Goal: Entertainment & Leisure: Consume media (video, audio)

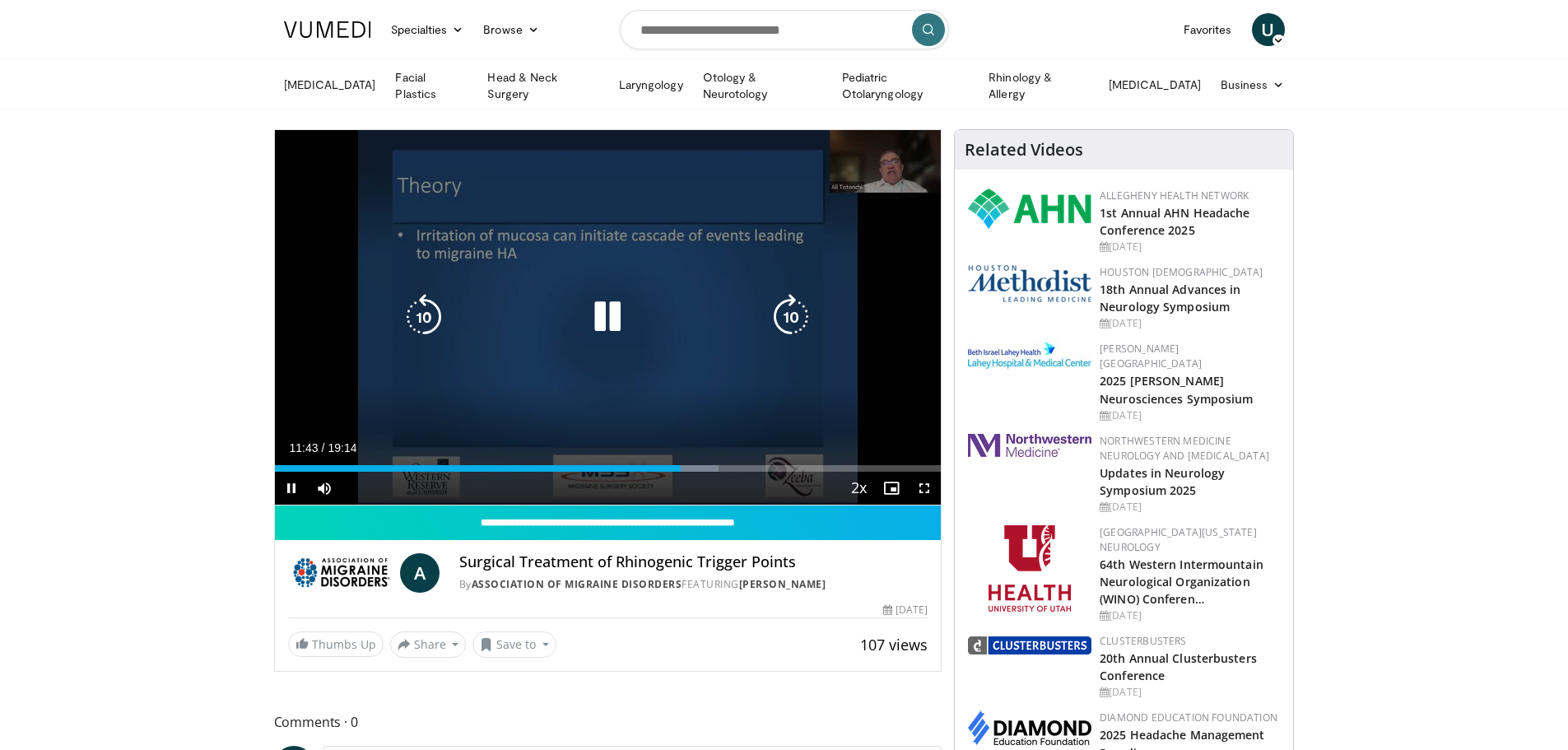
click at [714, 305] on div "Video Player" at bounding box center [607, 316] width 400 height 33
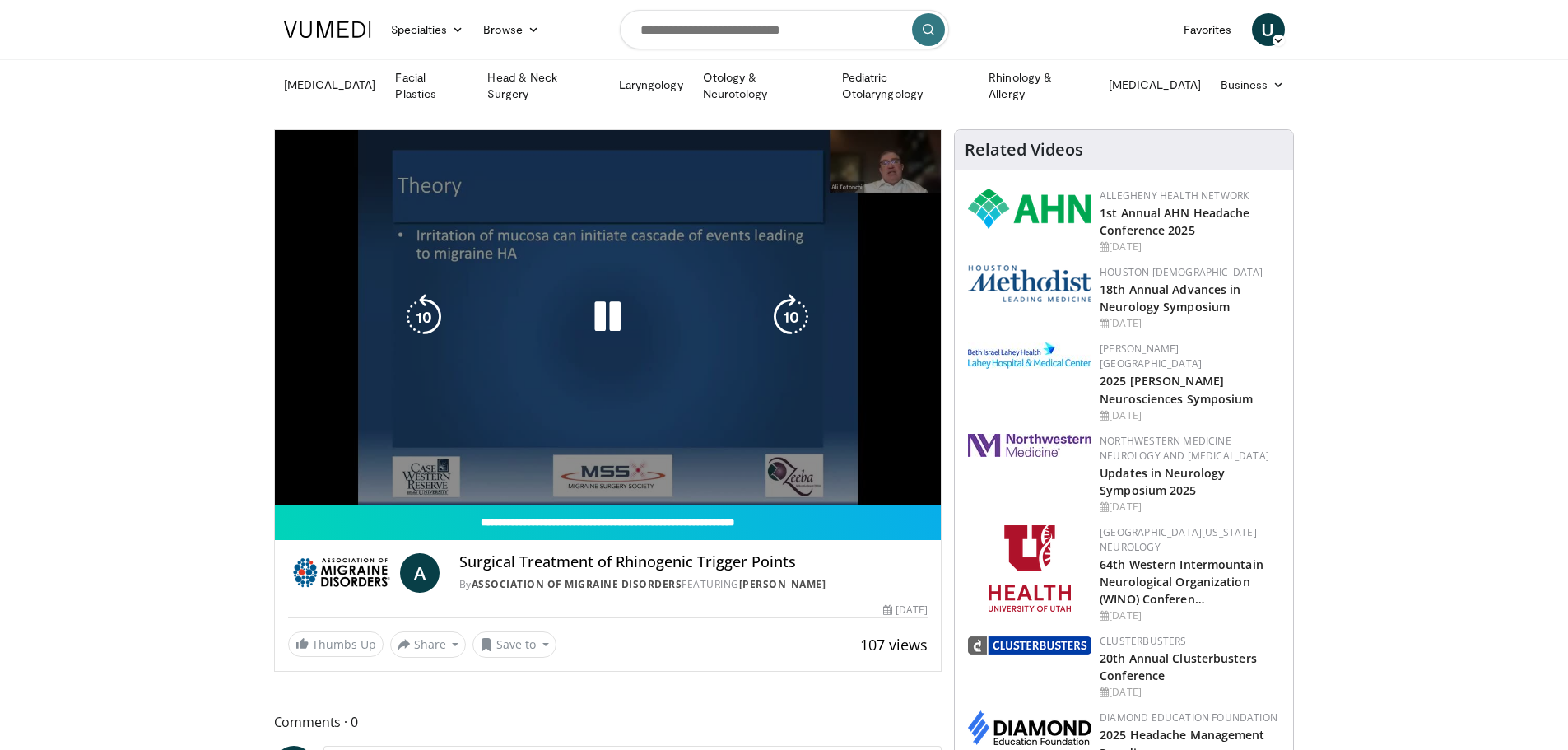
click at [686, 467] on div "10 seconds Tap to unmute" at bounding box center [608, 317] width 667 height 375
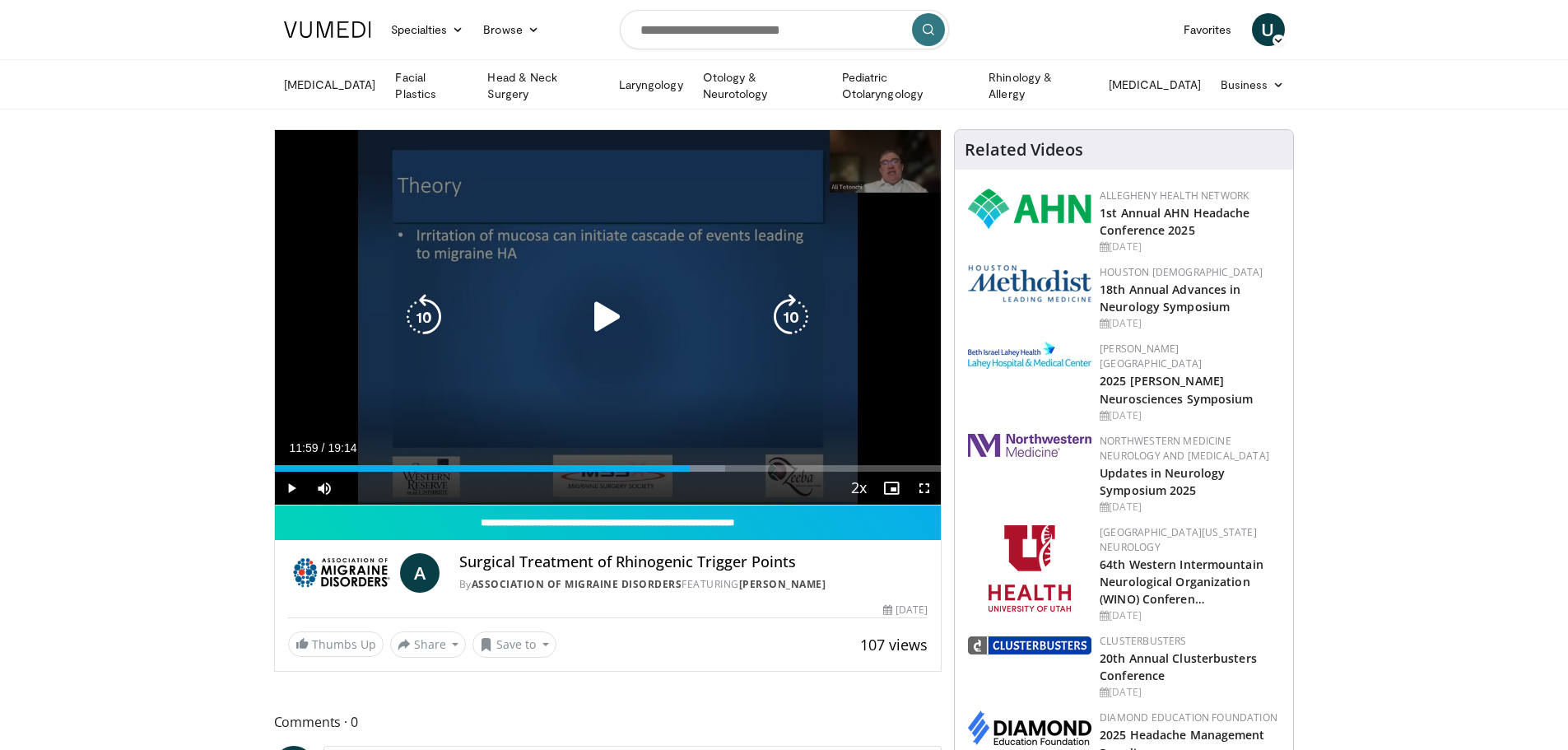
click at [0, 0] on div "Progress Bar" at bounding box center [0, 0] width 0 height 0
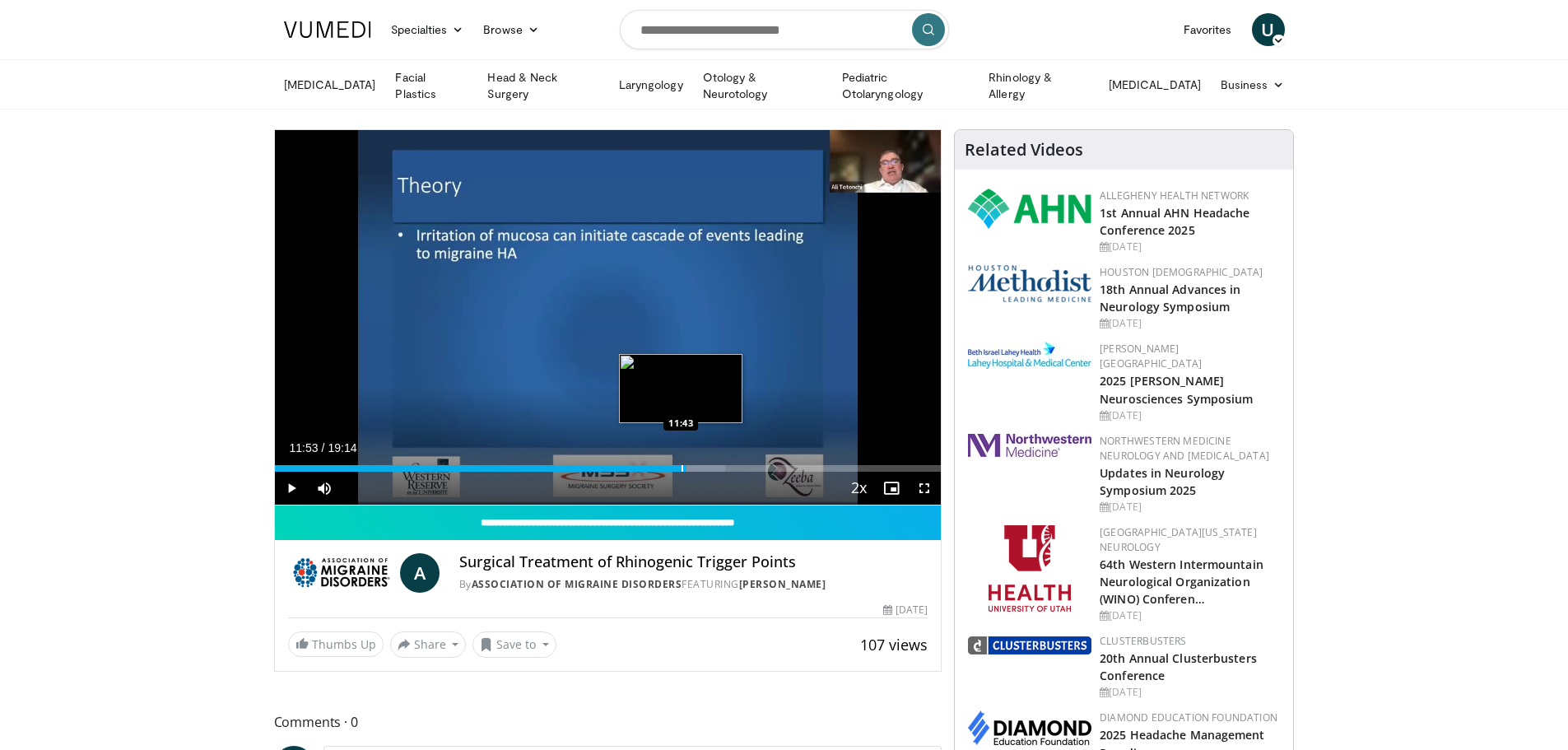
click at [682, 468] on div "Progress Bar" at bounding box center [683, 468] width 2 height 6
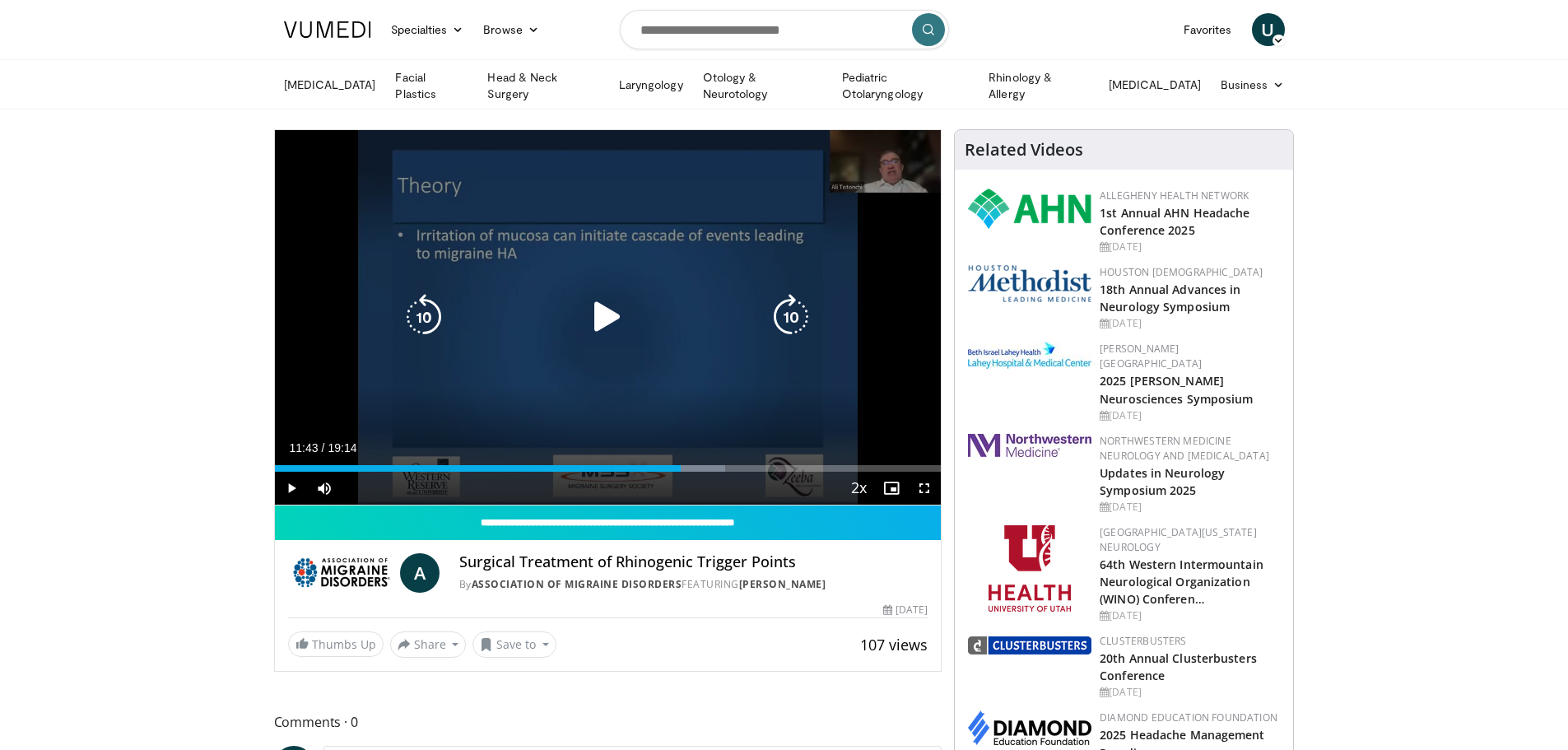
click at [552, 203] on div "10 seconds Tap to unmute" at bounding box center [608, 317] width 667 height 375
click at [700, 211] on div "10 seconds Tap to unmute" at bounding box center [608, 317] width 667 height 375
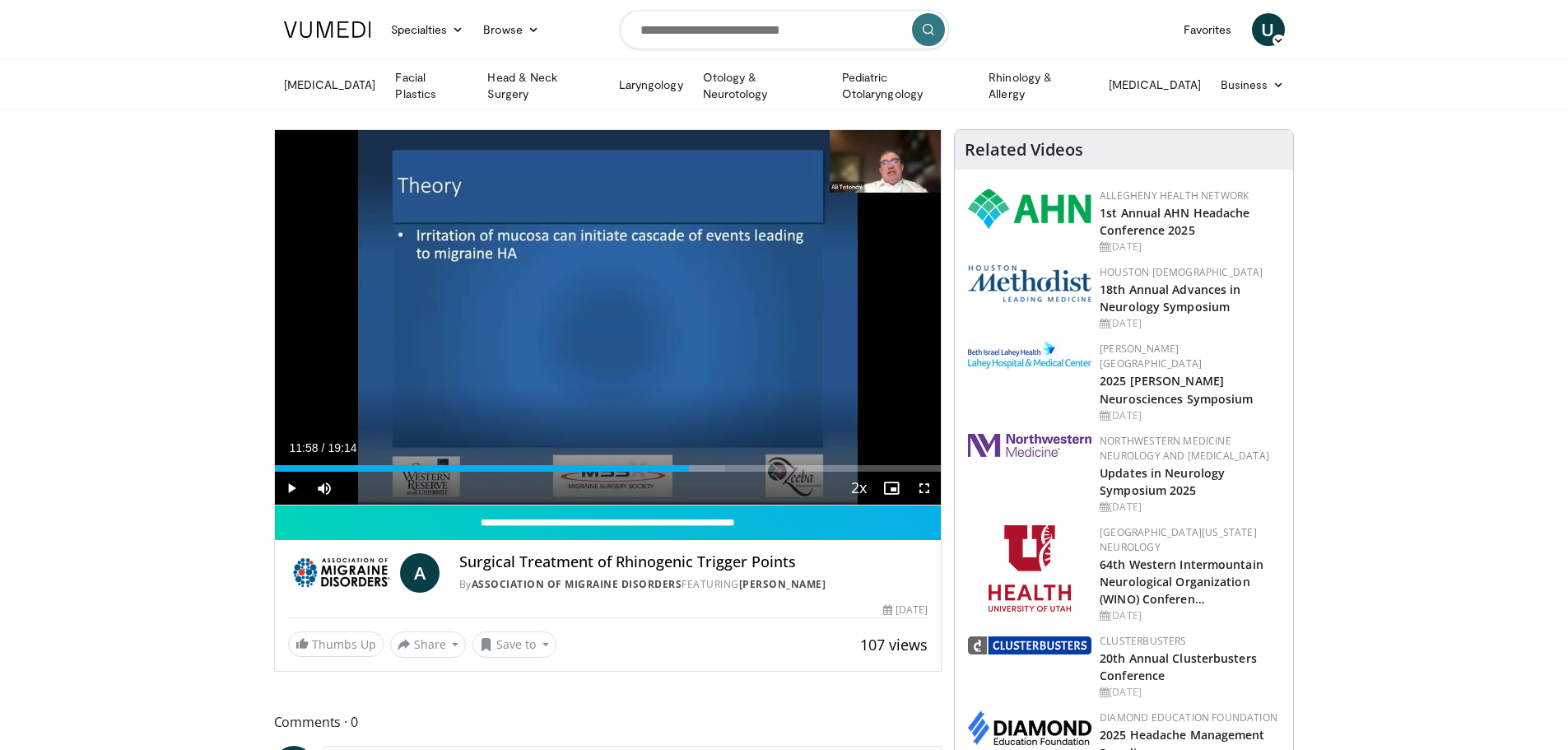
click at [700, 211] on div "10 seconds Tap to unmute" at bounding box center [608, 317] width 667 height 375
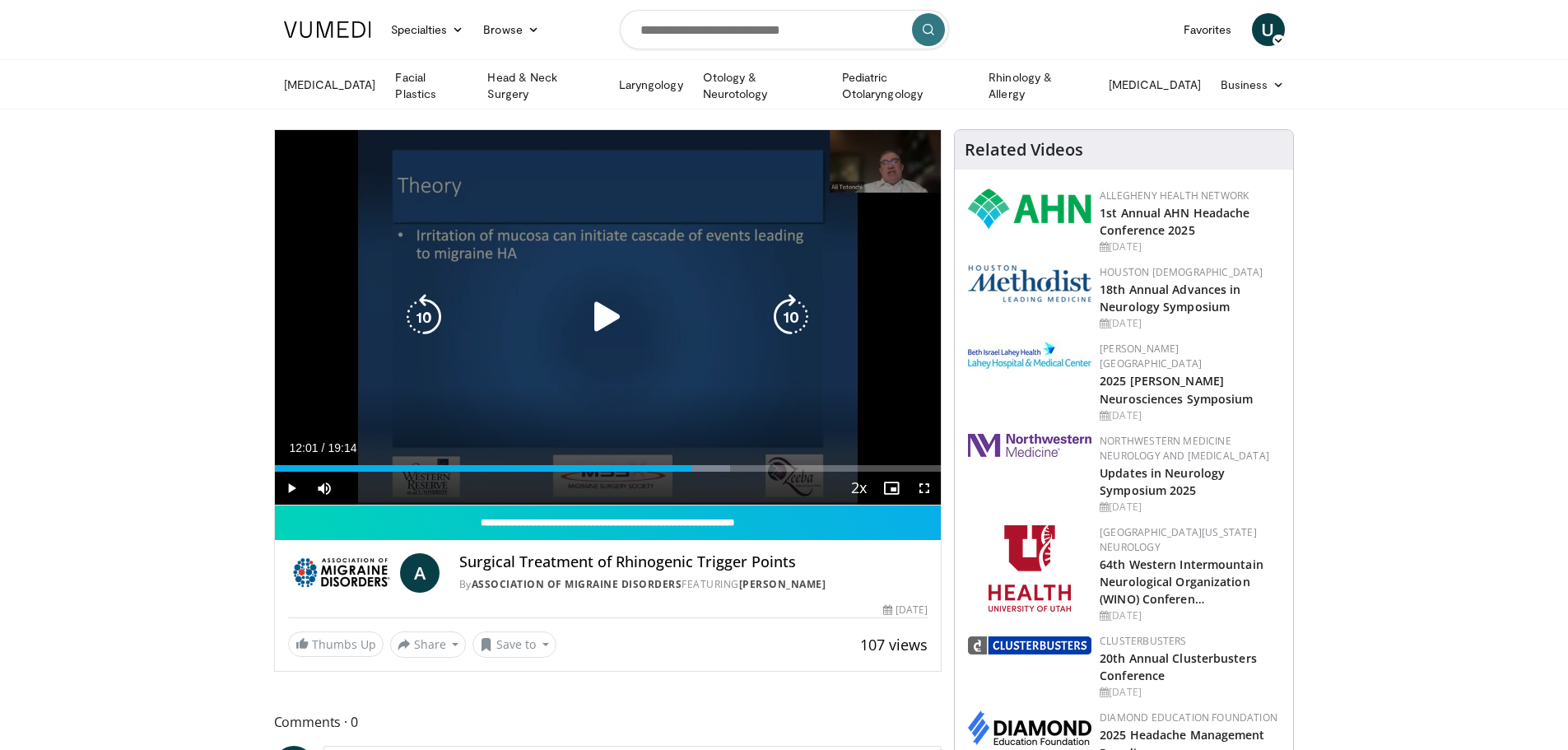
click at [714, 315] on div "Video Player" at bounding box center [607, 316] width 400 height 33
click at [602, 308] on icon "Video Player" at bounding box center [607, 316] width 46 height 46
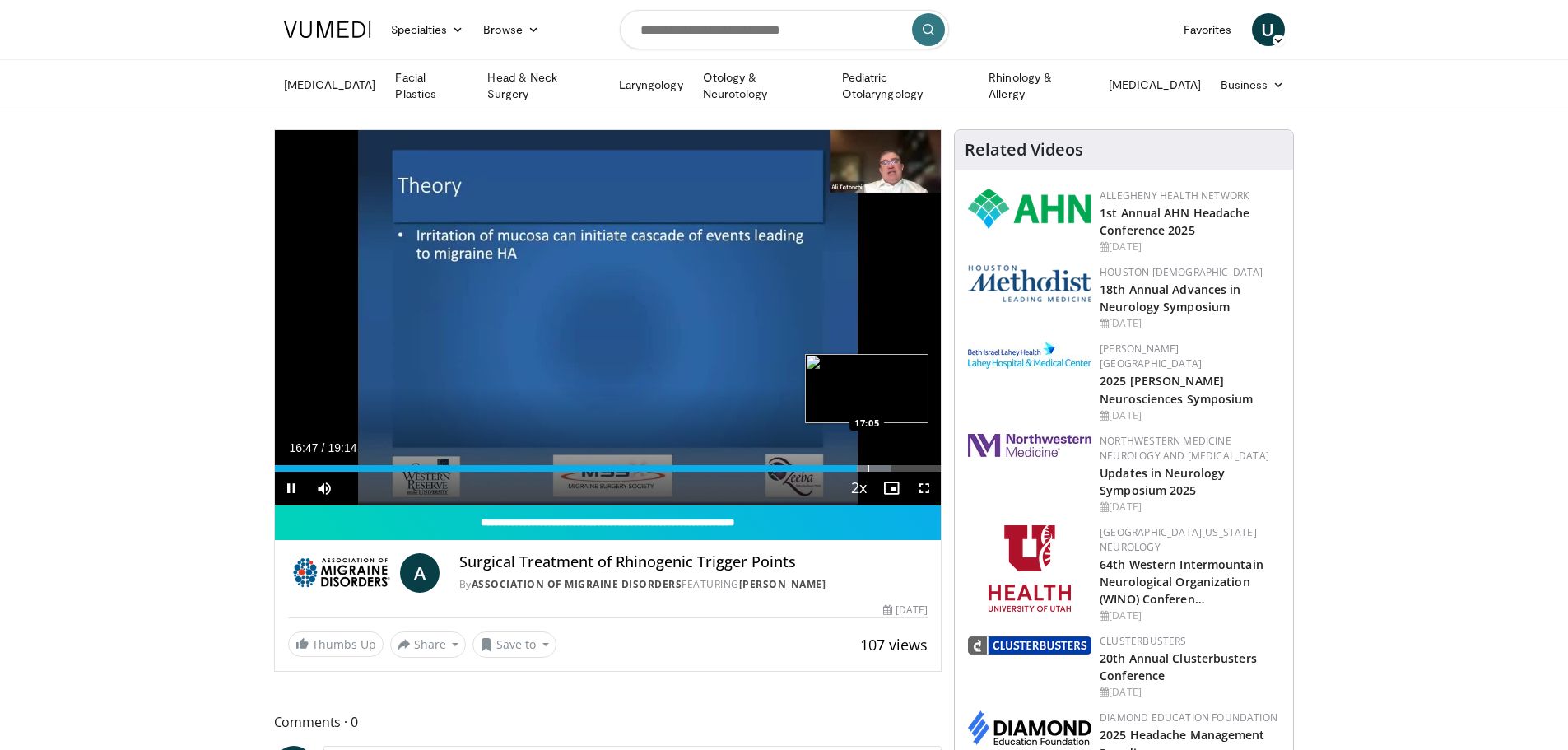
click at [866, 467] on div "Loaded : 92.58% 16:47 17:05" at bounding box center [608, 468] width 667 height 6
click at [882, 467] on div "Progress Bar" at bounding box center [870, 468] width 42 height 6
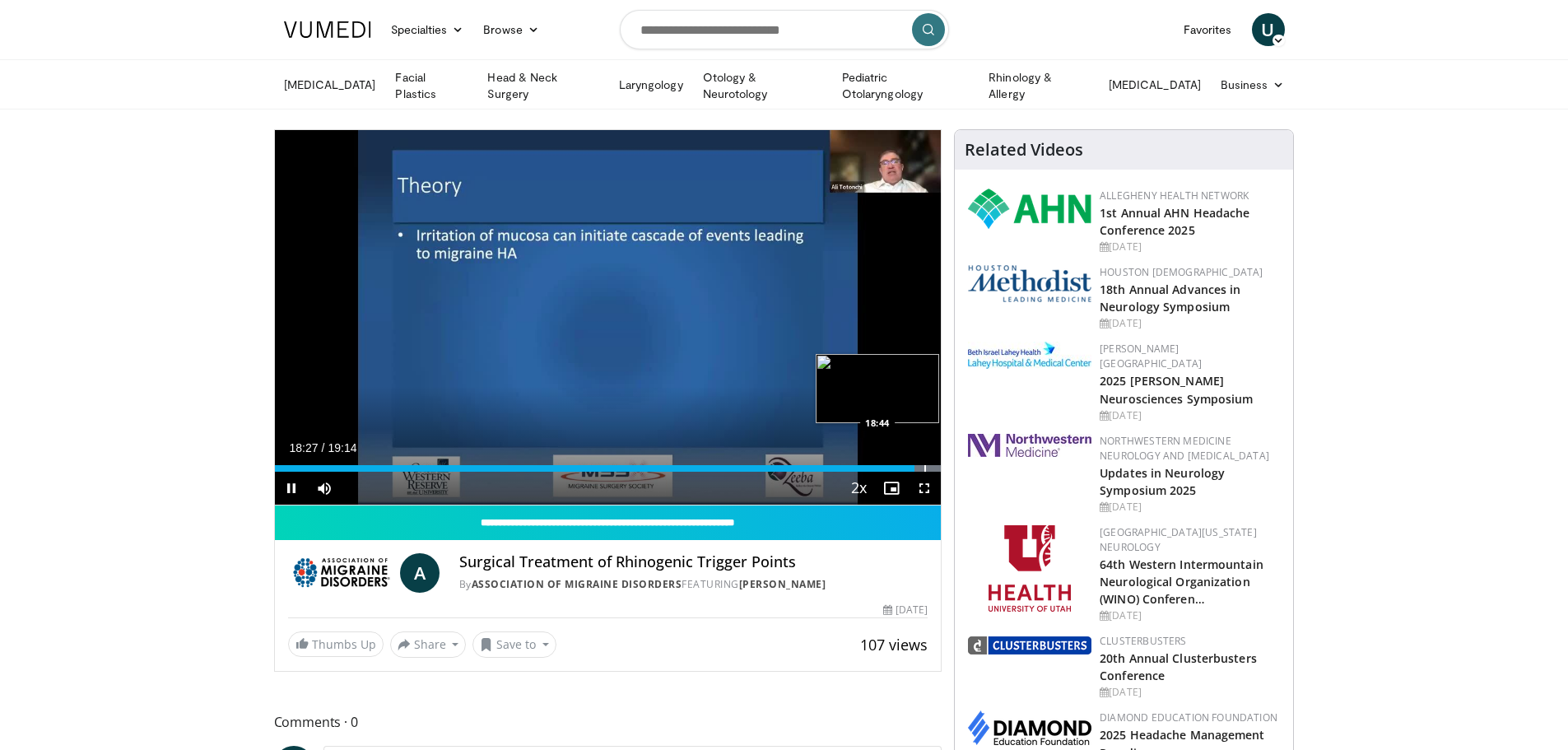
click at [925, 466] on div "Progress Bar" at bounding box center [926, 468] width 2 height 6
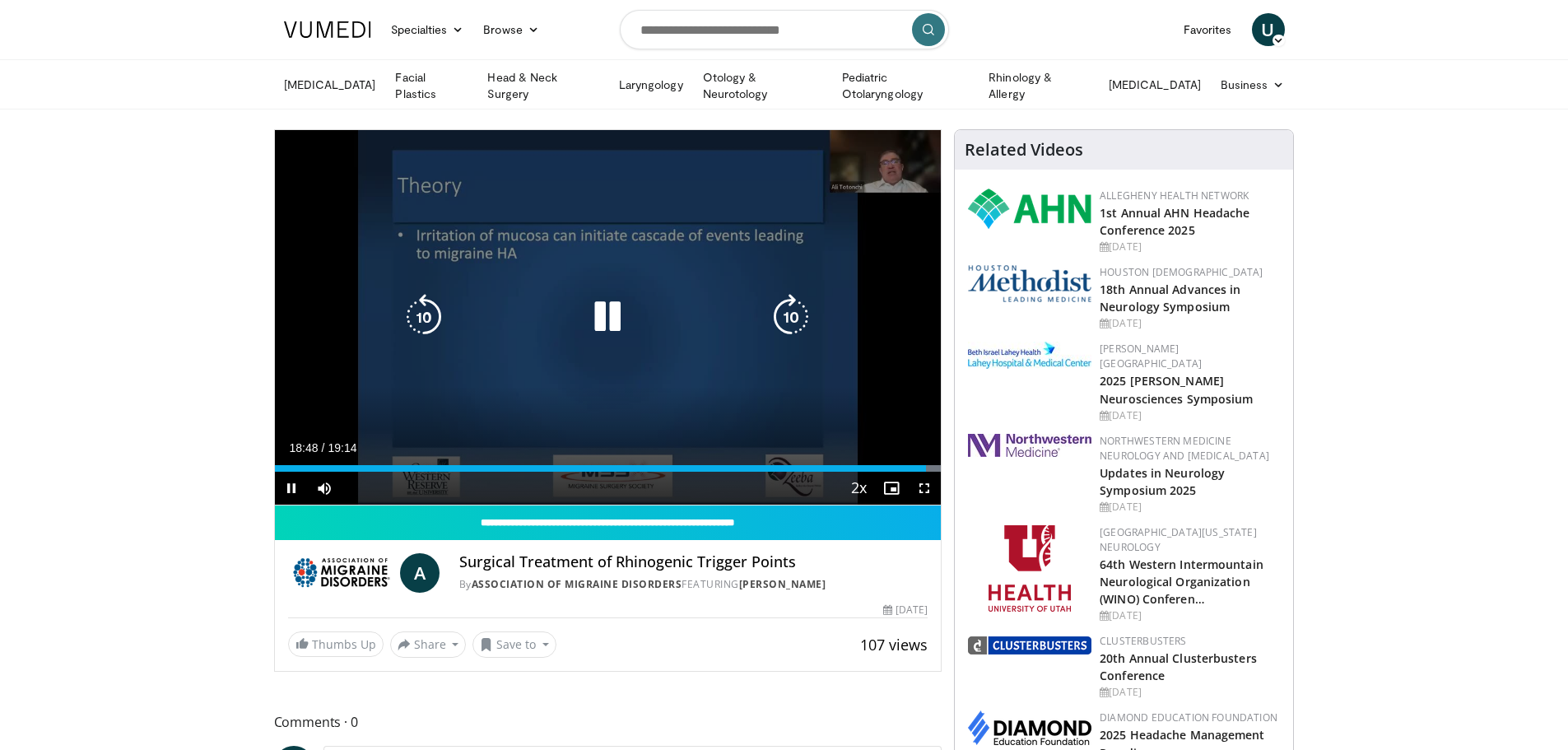
click at [883, 352] on div "10 seconds Tap to unmute" at bounding box center [608, 317] width 667 height 375
click at [487, 378] on div "10 seconds Tap to unmute" at bounding box center [608, 317] width 667 height 375
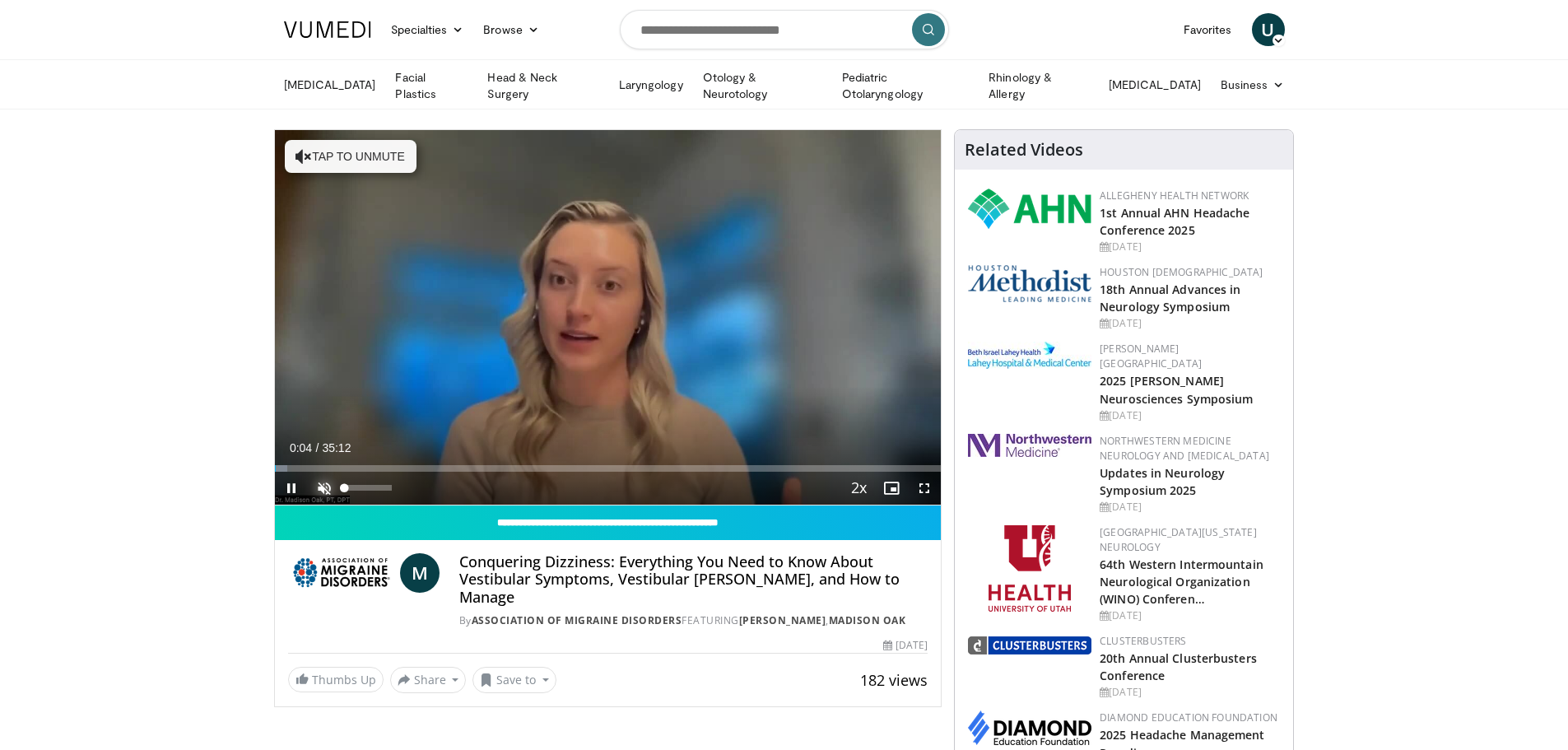
click at [323, 489] on span "Video Player" at bounding box center [324, 487] width 33 height 33
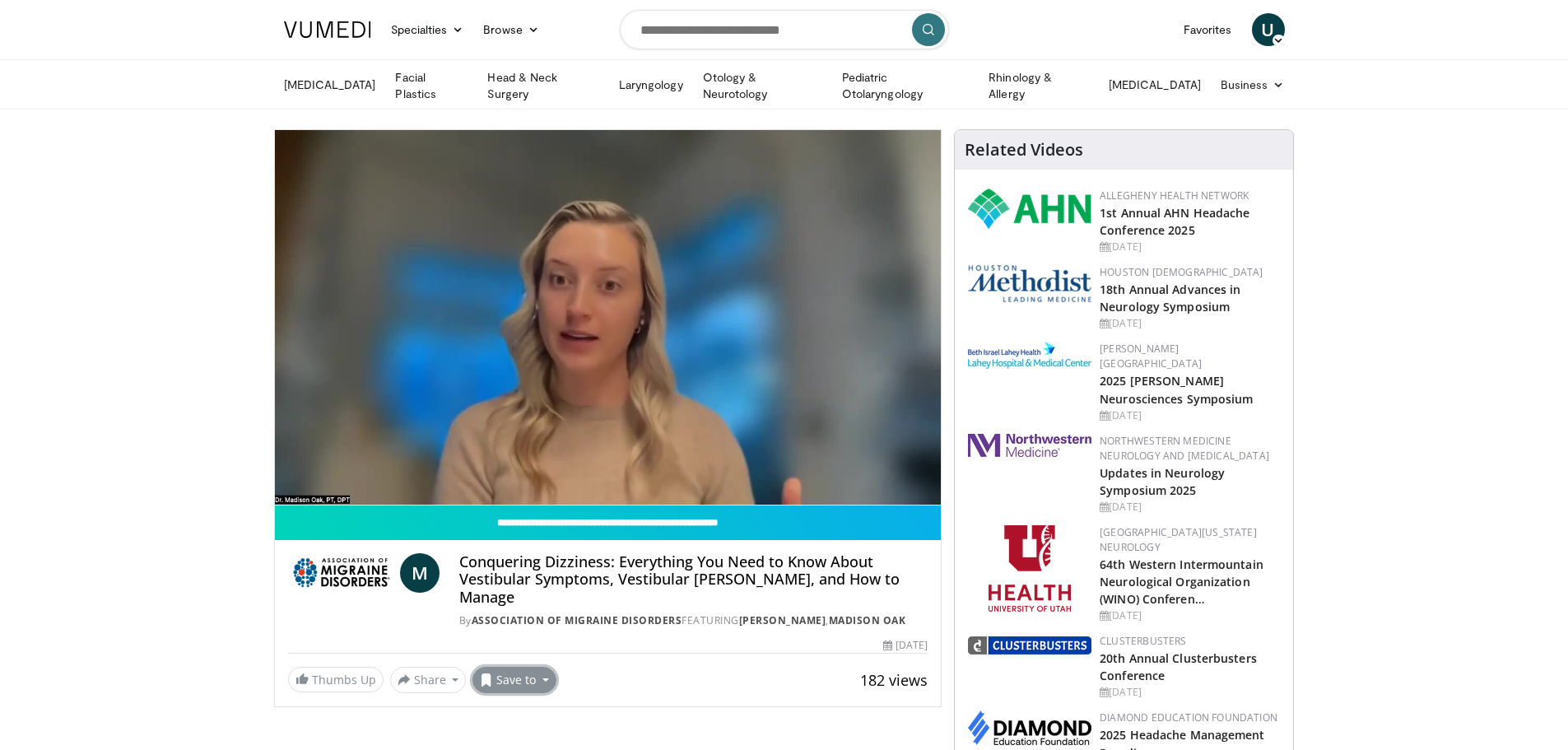
click at [511, 667] on button "Save to" at bounding box center [514, 679] width 84 height 26
click at [544, 596] on span "Add to Favorites" at bounding box center [543, 605] width 101 height 18
